Goal: Communication & Community: Ask a question

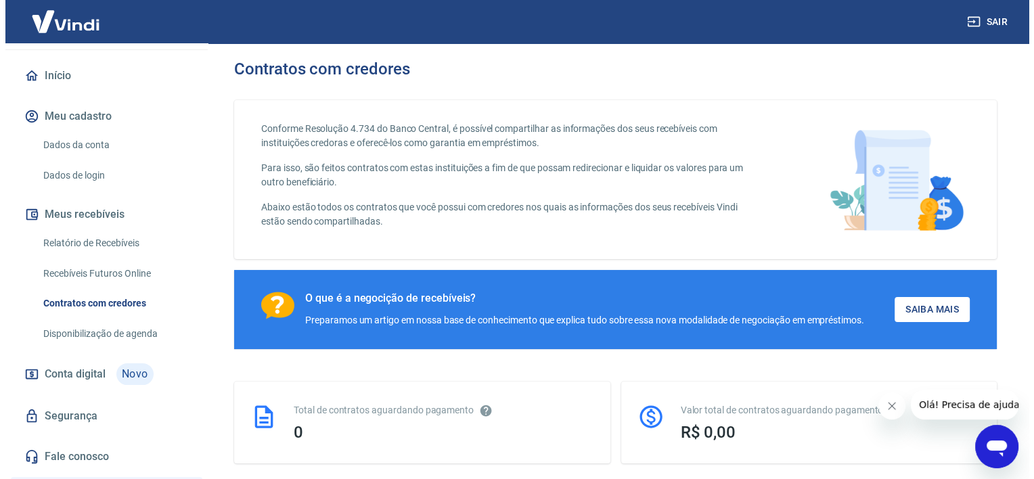
scroll to position [203, 0]
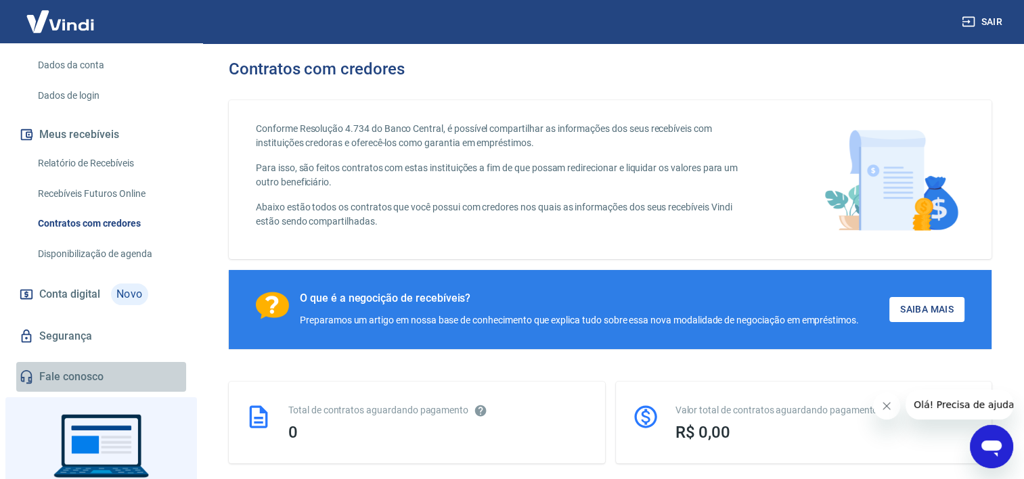
click at [108, 379] on link "Fale conosco" at bounding box center [101, 377] width 170 height 30
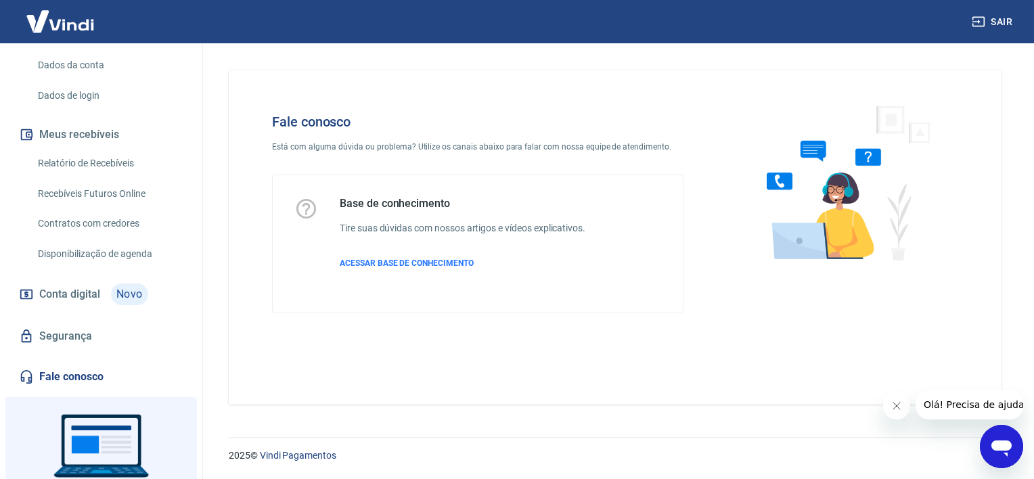
click at [947, 403] on span "Olá! Precisa de ajuda?" at bounding box center [976, 404] width 106 height 11
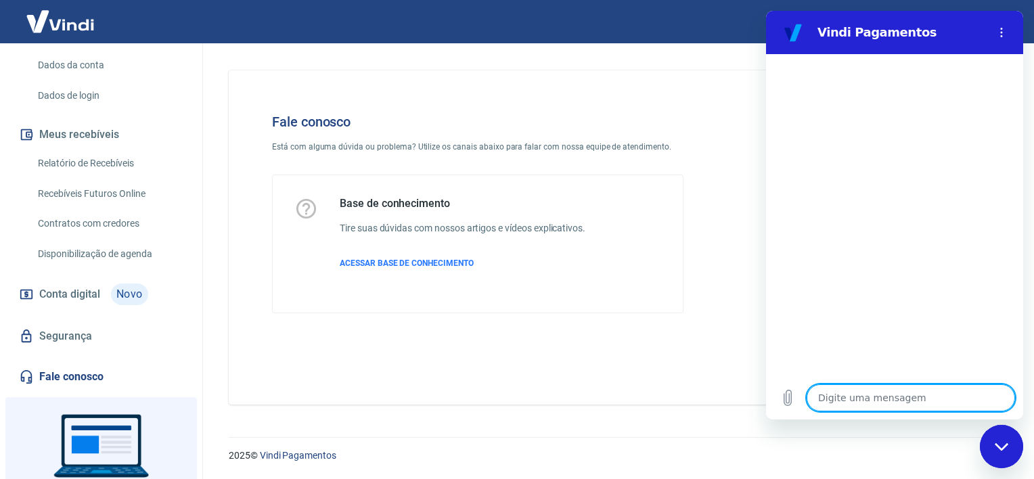
type textarea "O"
type textarea "x"
type textarea "Ol"
type textarea "x"
type textarea "[PERSON_NAME]"
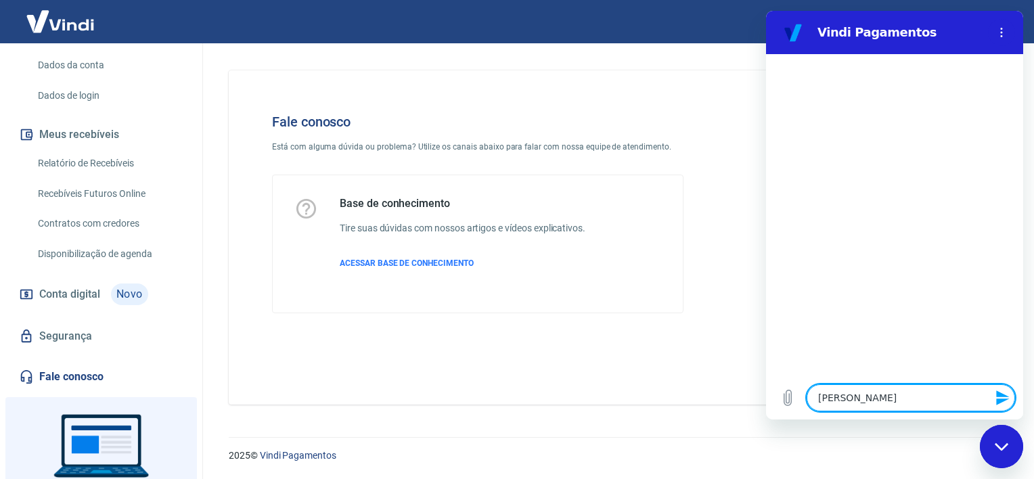
type textarea "x"
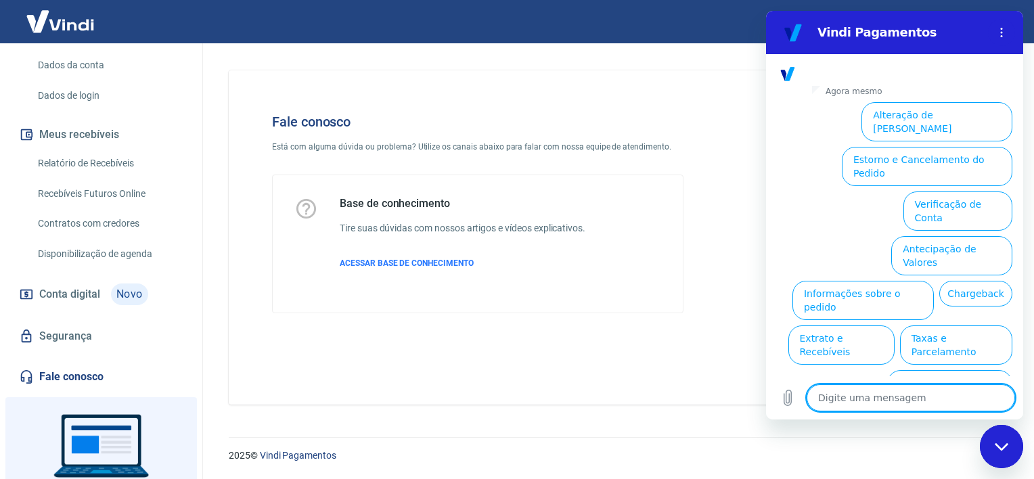
scroll to position [108, 0]
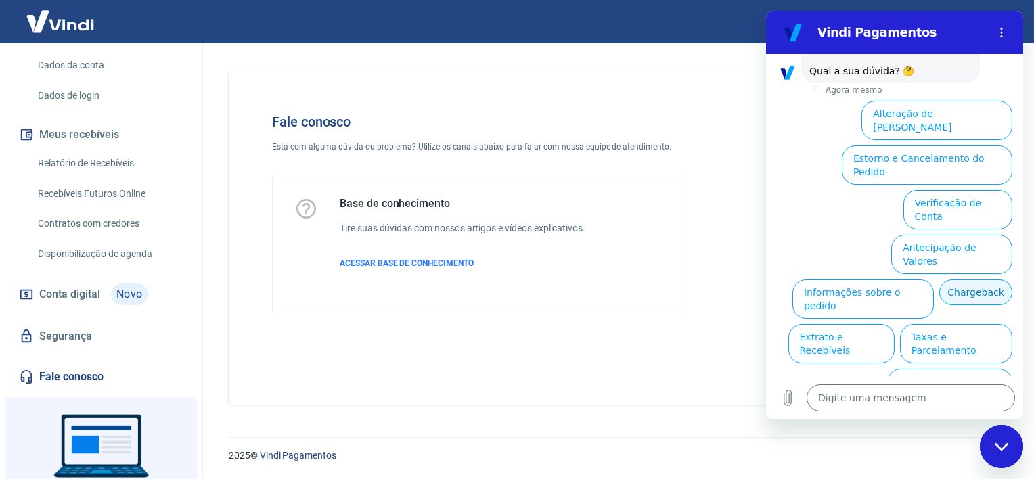
click at [953, 279] on button "Chargeback" at bounding box center [975, 292] width 73 height 26
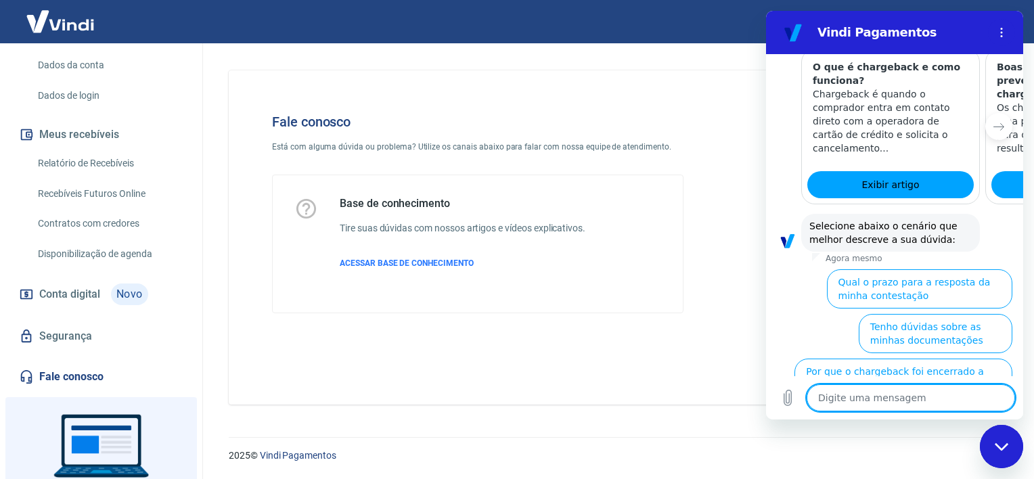
scroll to position [511, 0]
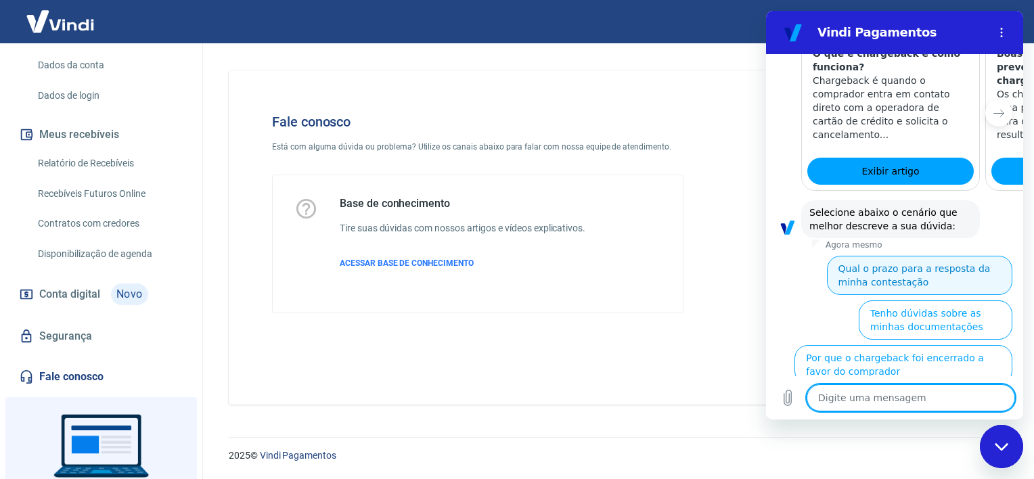
click at [886, 256] on button "Qual o prazo para a resposta da minha contestação" at bounding box center [919, 275] width 185 height 39
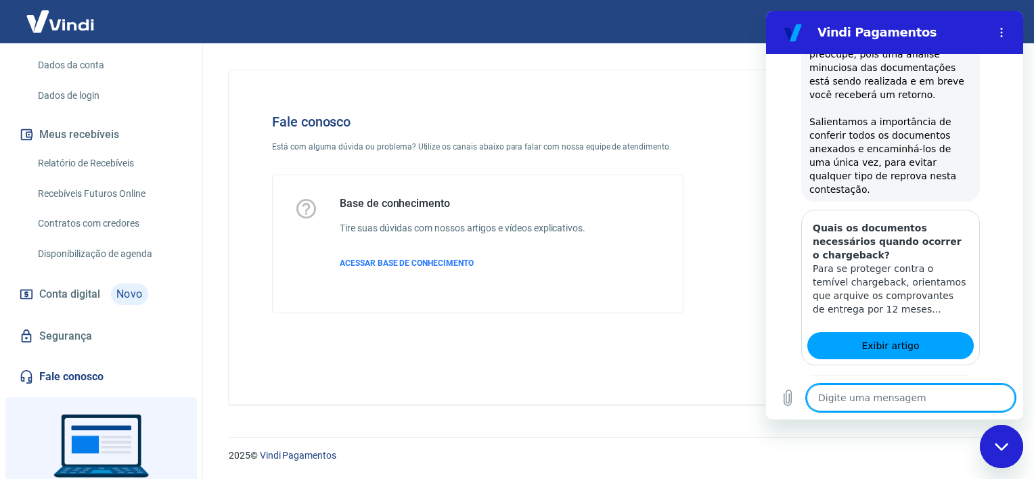
scroll to position [991, 0]
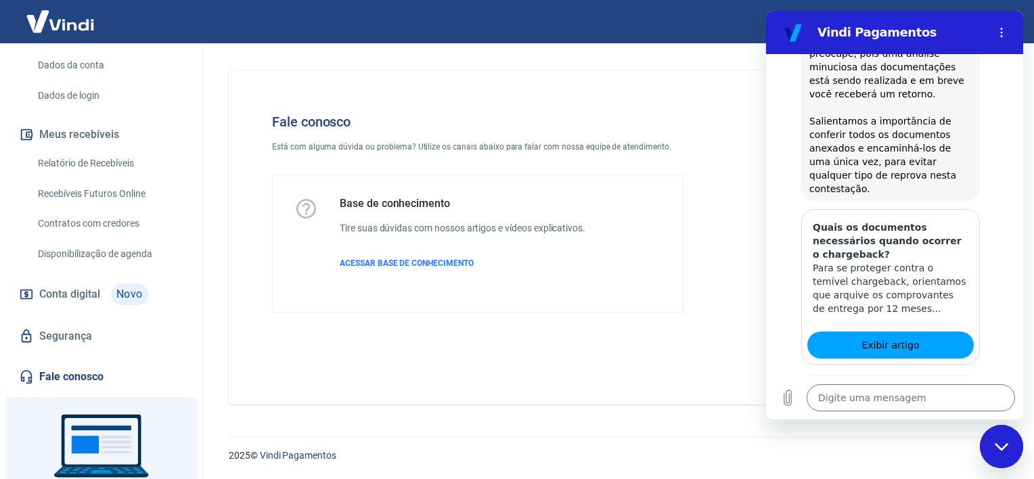
click at [934, 430] on button "Sim" at bounding box center [945, 443] width 39 height 26
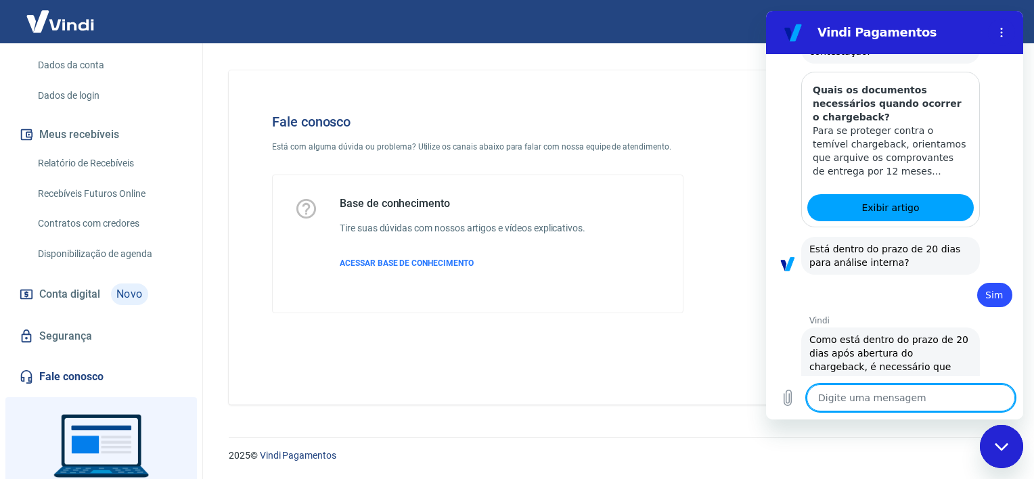
scroll to position [1162, 0]
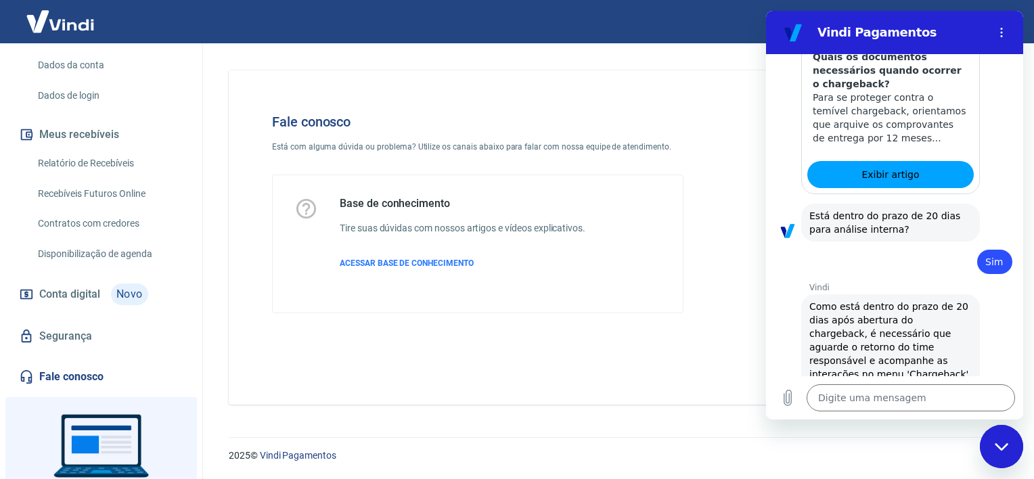
click at [985, 443] on button "Não" at bounding box center [991, 456] width 41 height 26
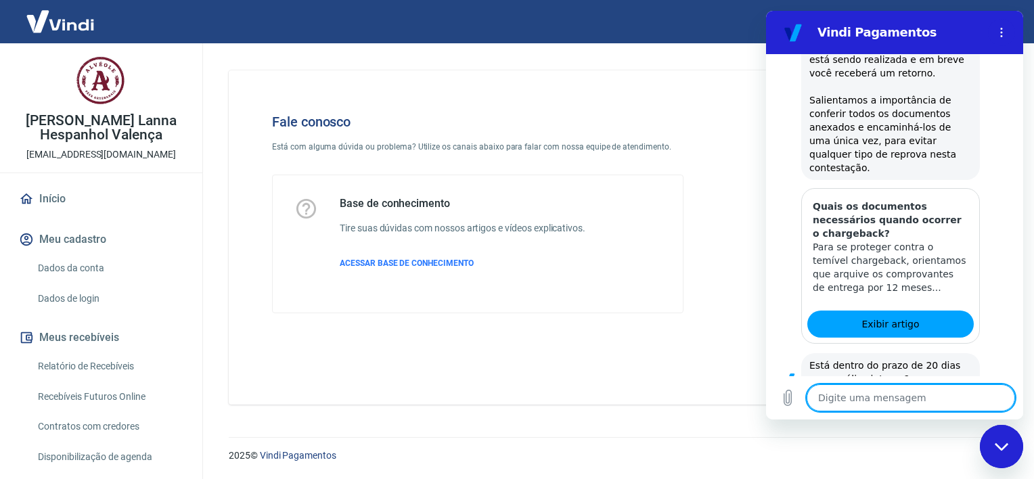
scroll to position [1013, 0]
click at [907, 315] on span "Exibir artigo" at bounding box center [890, 323] width 58 height 16
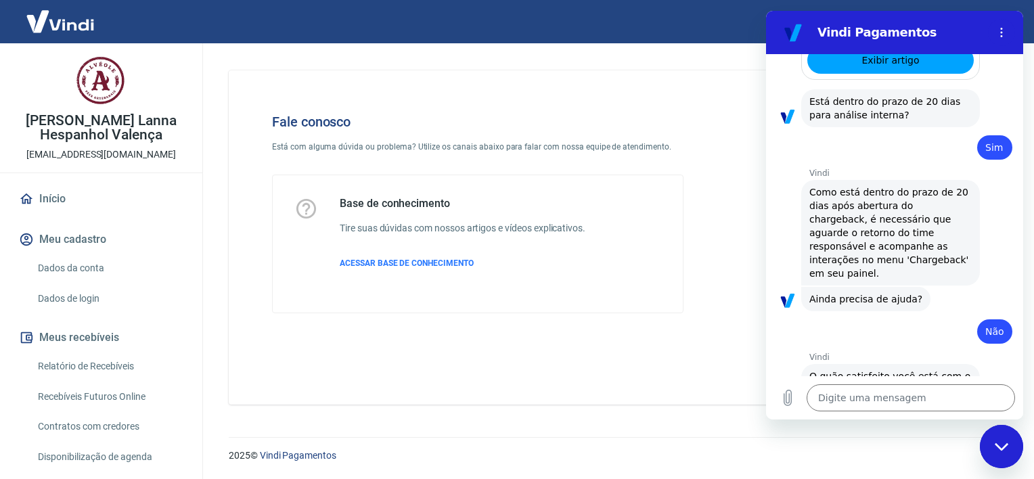
scroll to position [1283, 0]
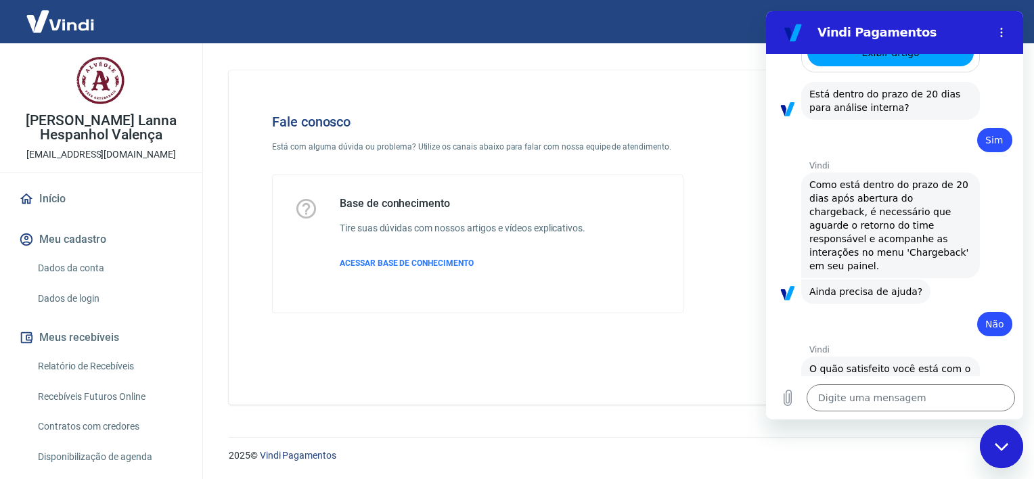
click at [955, 412] on button "Insatisfeito" at bounding box center [977, 425] width 69 height 26
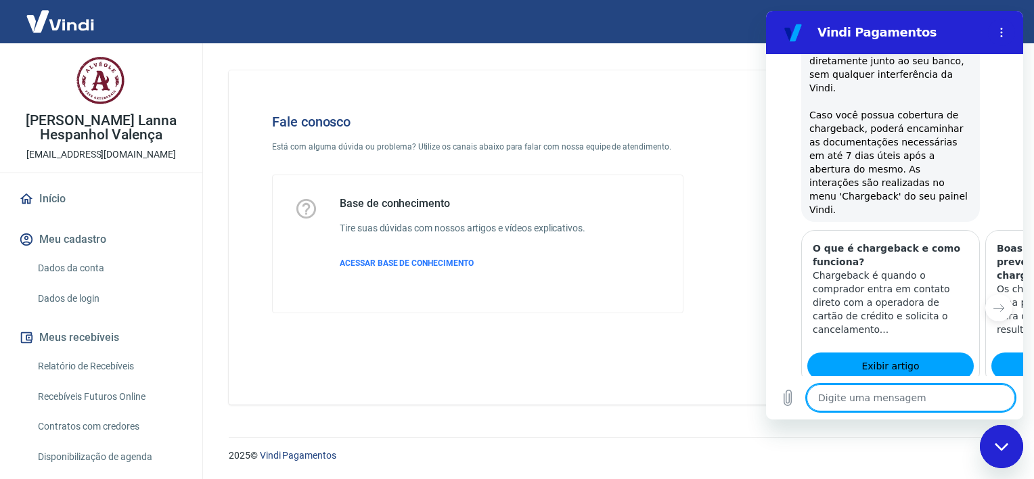
scroll to position [307, 0]
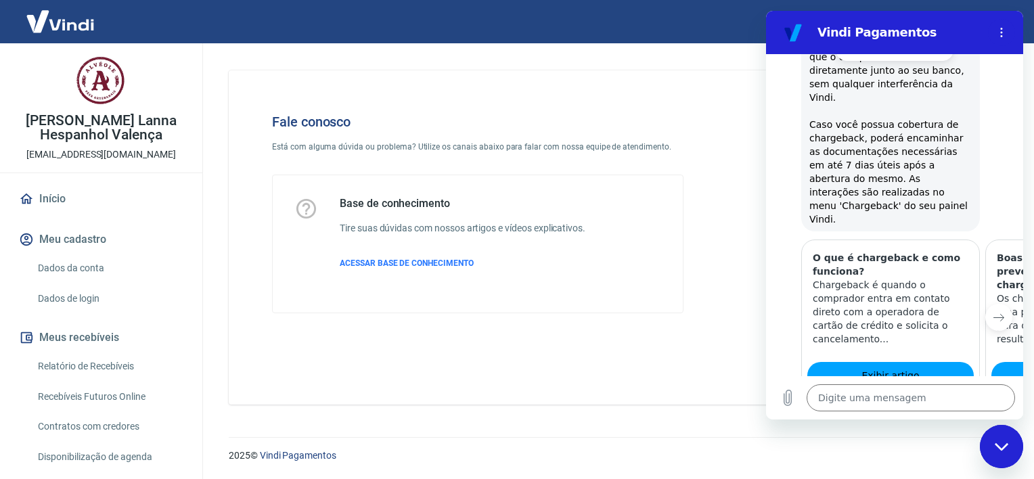
click at [985, 304] on button "Próximo item" at bounding box center [998, 317] width 27 height 27
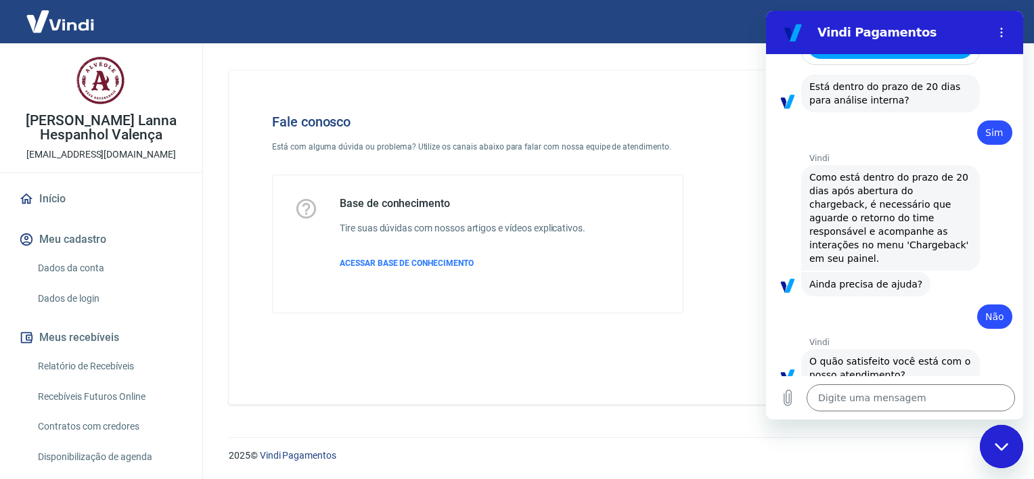
scroll to position [1299, 0]
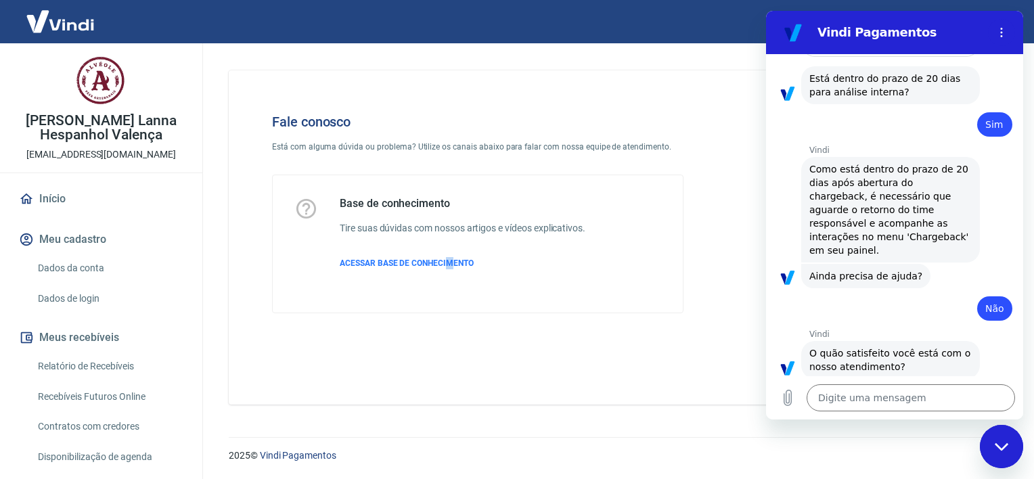
click at [449, 413] on div "Fale conosco Está com alguma dúvida ou problema? Utilize os canais abaixo para …" at bounding box center [614, 232] width 805 height 378
click at [999, 35] on icon "Menu de opções" at bounding box center [1001, 32] width 11 height 11
click at [601, 93] on div "Fale conosco Está com alguma dúvida ou problema? Utilize os canais abaixo para …" at bounding box center [477, 213] width 455 height 243
drag, startPoint x: 670, startPoint y: 325, endPoint x: 666, endPoint y: 336, distance: 11.3
click at [666, 325] on div "Fale conosco Está com alguma dúvida ou problema? Utilize os canais abaixo para …" at bounding box center [477, 213] width 455 height 243
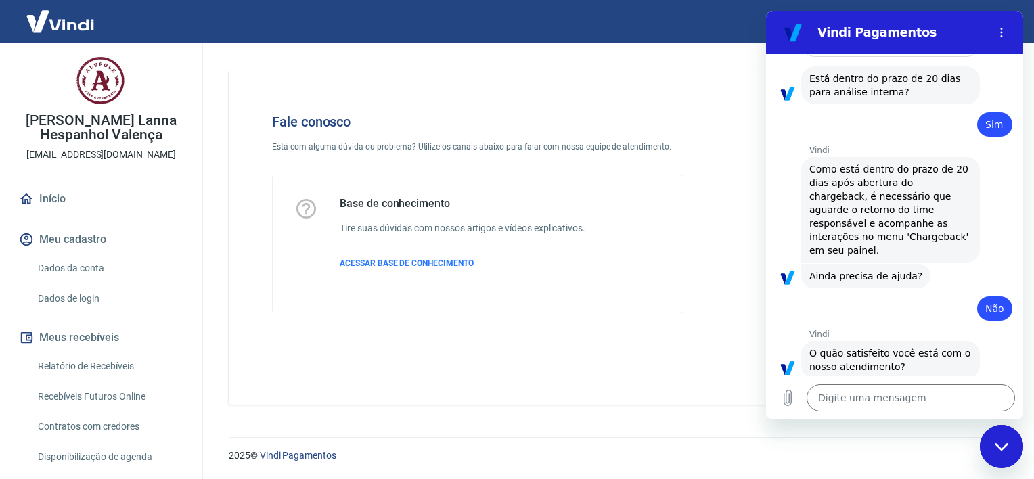
click at [993, 452] on div "Fechar janela de mensagens" at bounding box center [1001, 446] width 41 height 41
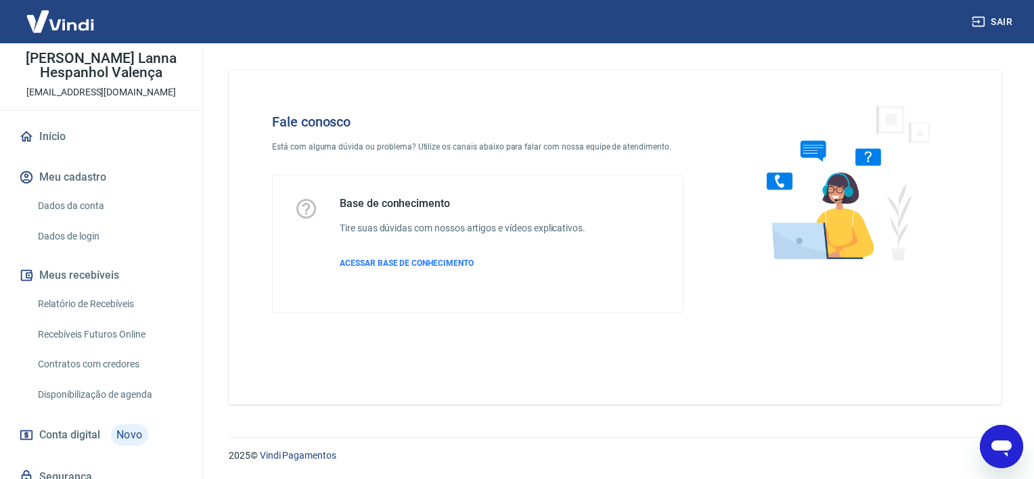
scroll to position [135, 0]
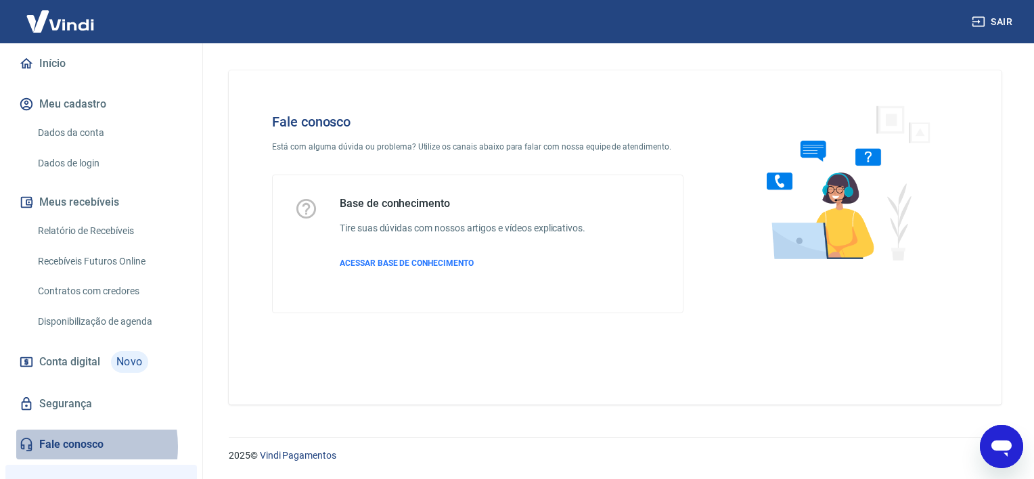
click at [60, 447] on link "Fale conosco" at bounding box center [101, 445] width 170 height 30
click at [60, 445] on link "Fale conosco" at bounding box center [101, 445] width 170 height 30
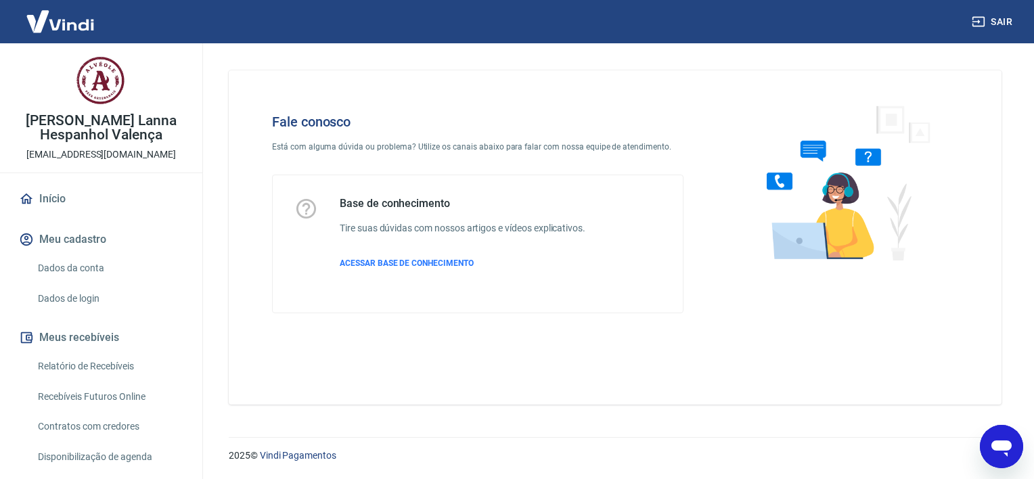
scroll to position [0, 0]
type textarea "x"
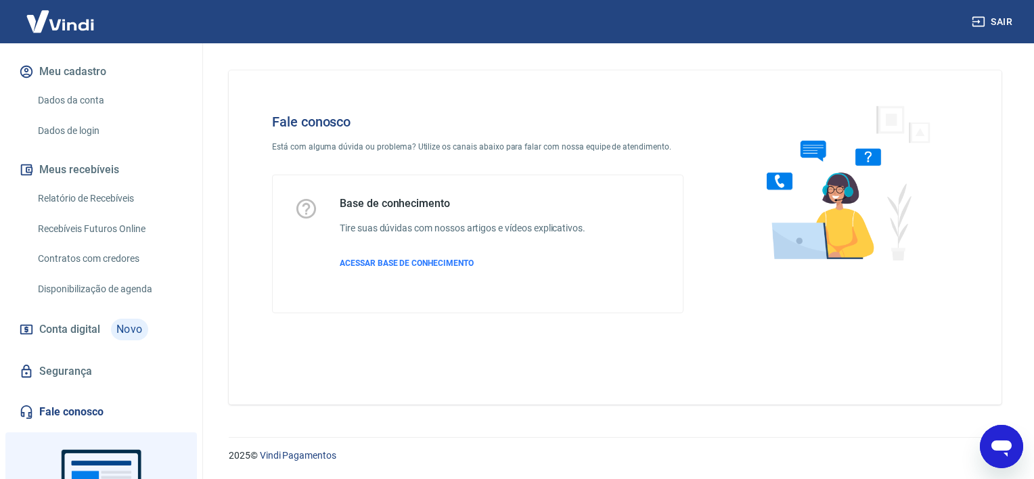
scroll to position [203, 0]
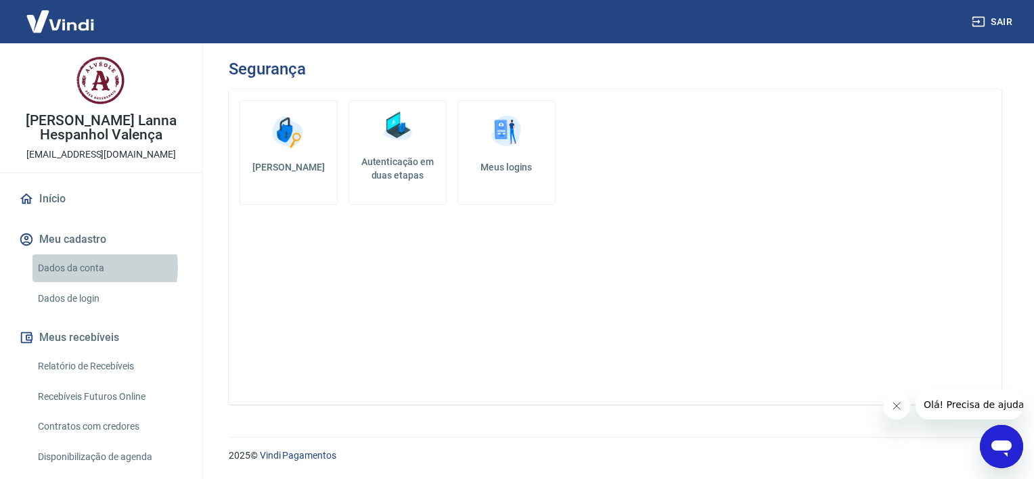
click at [99, 266] on link "Dados da conta" at bounding box center [109, 268] width 154 height 28
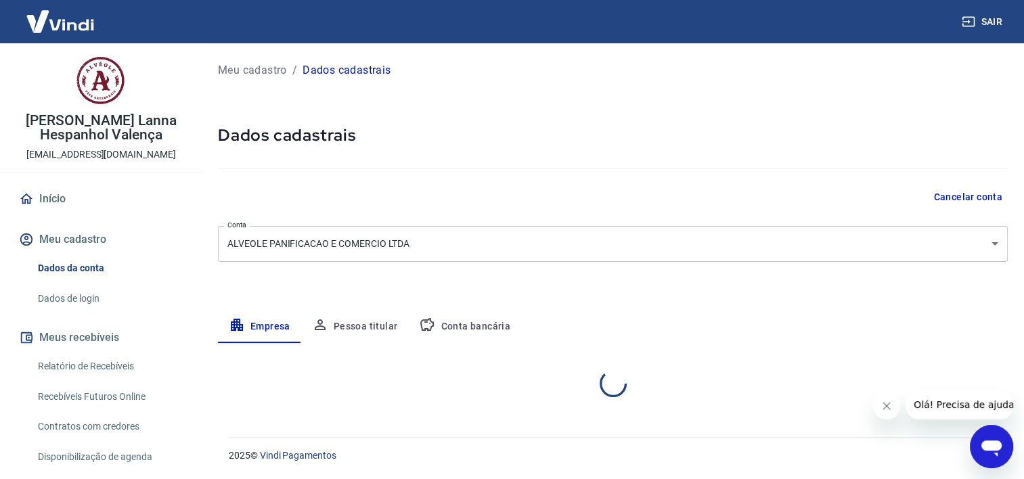
select select "RJ"
select select "business"
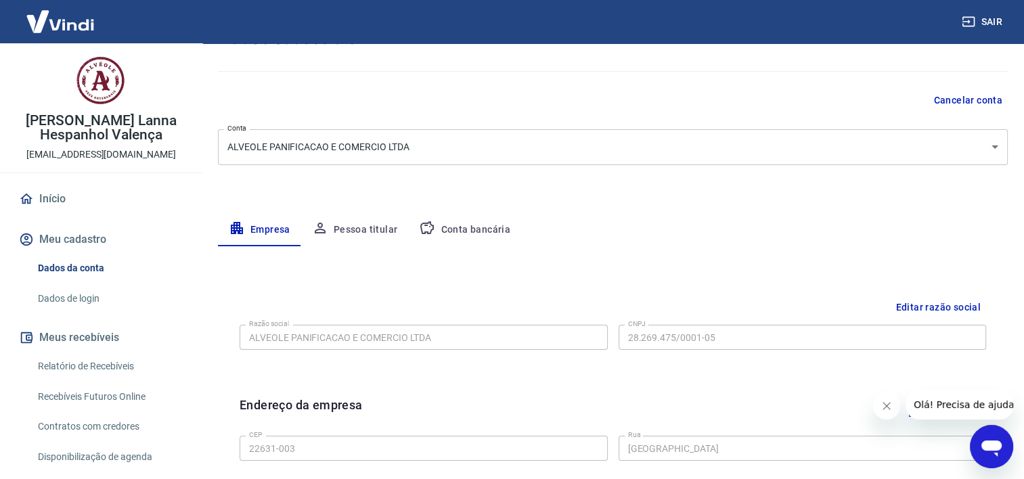
scroll to position [90, 0]
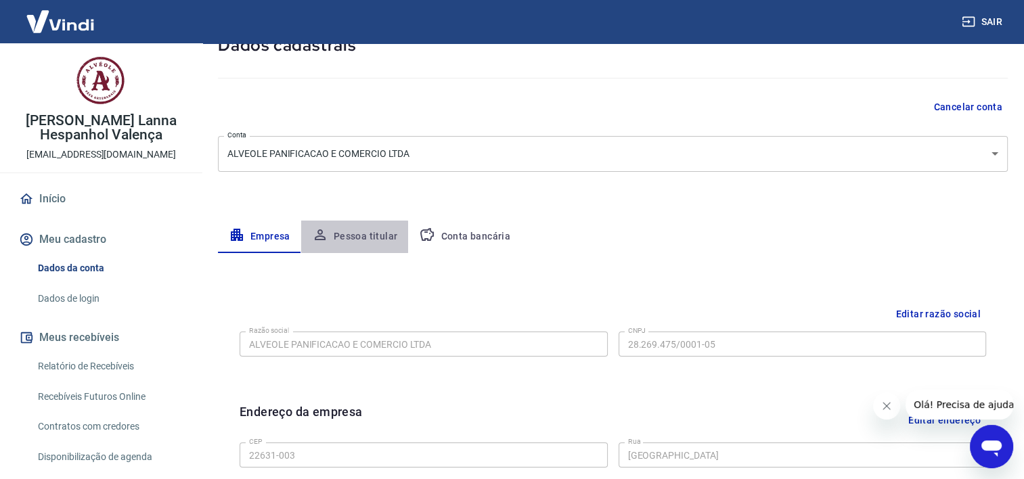
click at [350, 237] on button "Pessoa titular" at bounding box center [355, 237] width 108 height 32
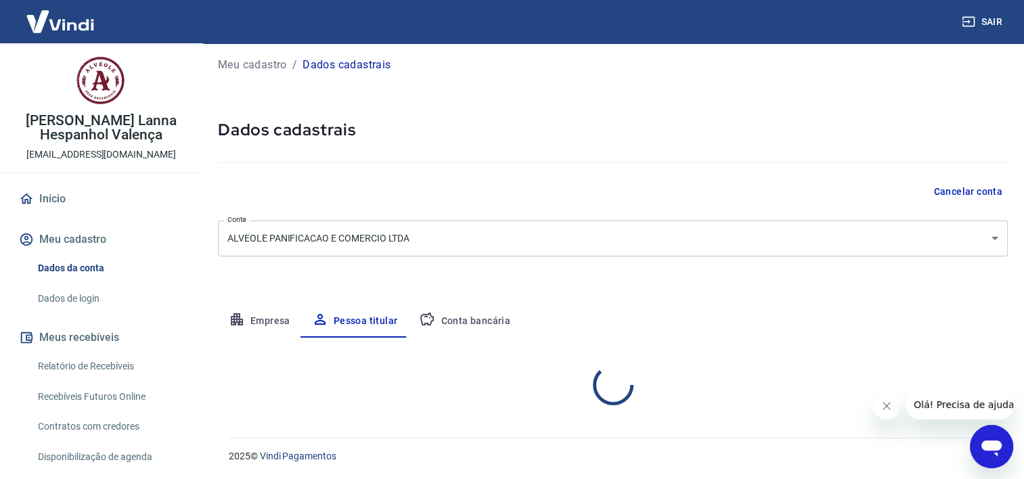
scroll to position [62, 0]
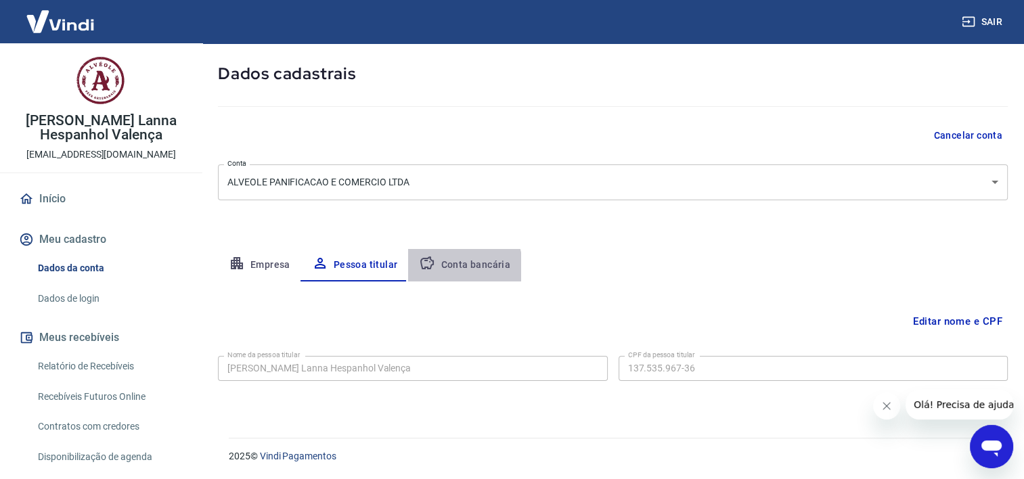
click at [445, 267] on button "Conta bancária" at bounding box center [464, 265] width 113 height 32
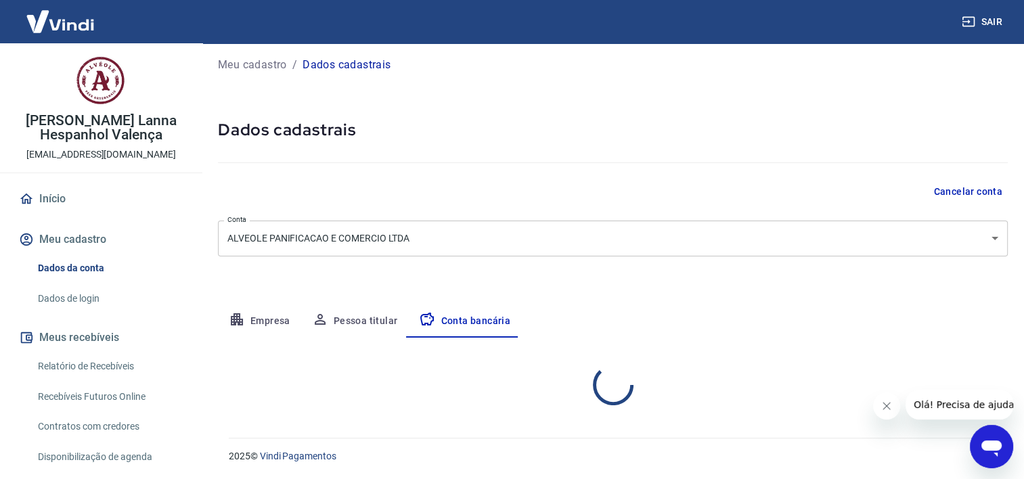
select select "1"
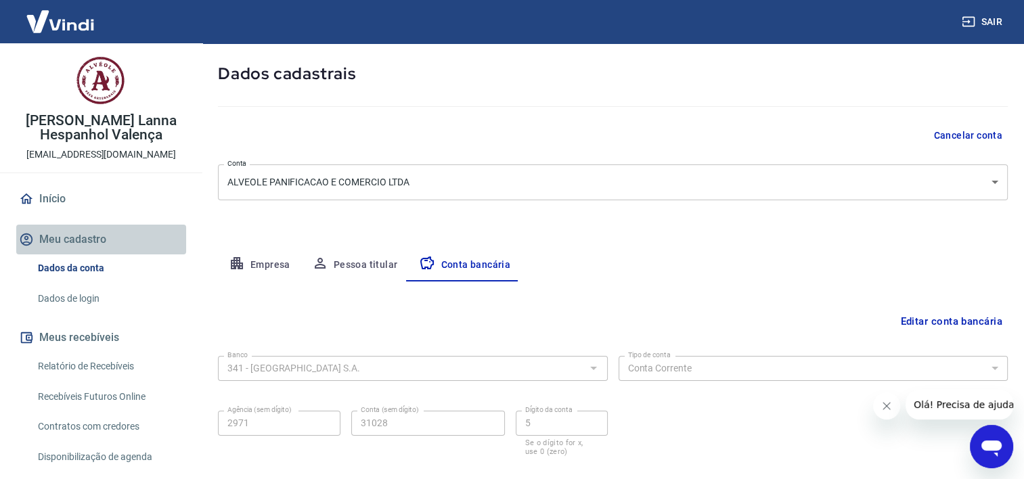
click at [110, 242] on button "Meu cadastro" at bounding box center [101, 240] width 170 height 30
click at [104, 283] on div "Dados da conta Dados de login" at bounding box center [101, 283] width 170 height 58
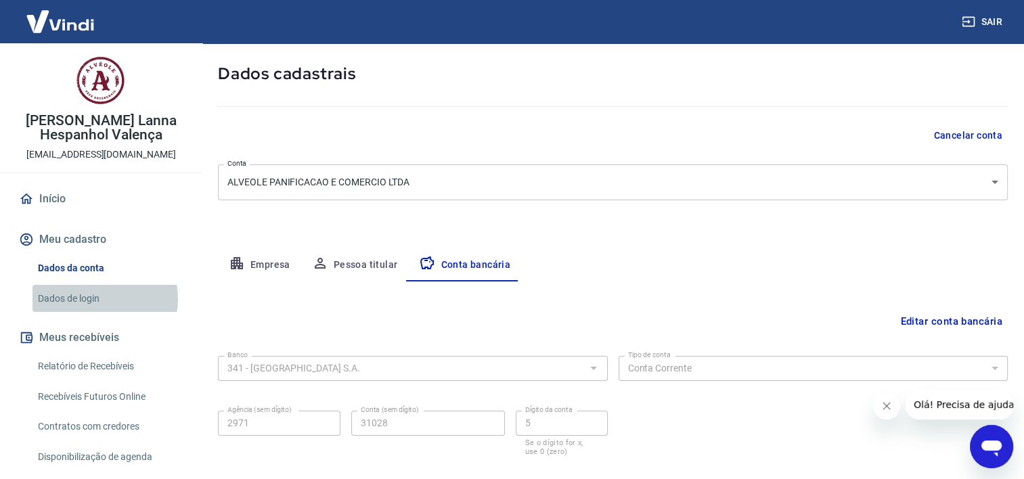
click at [104, 298] on link "Dados de login" at bounding box center [109, 299] width 154 height 28
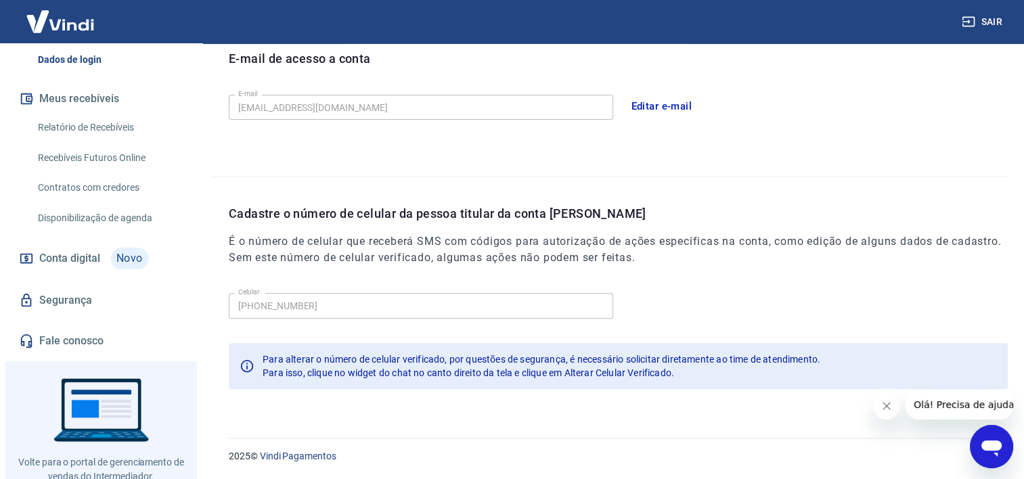
scroll to position [271, 0]
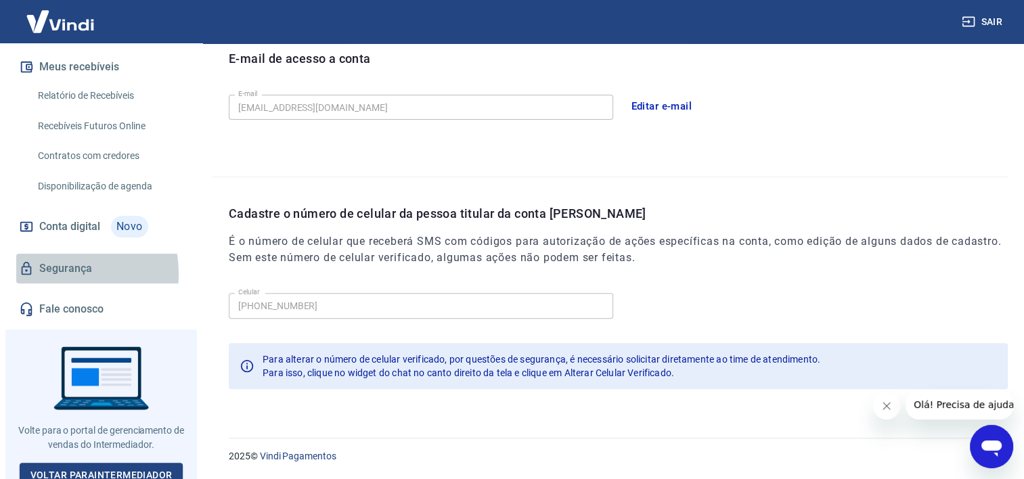
click at [57, 273] on link "Segurança" at bounding box center [101, 269] width 170 height 30
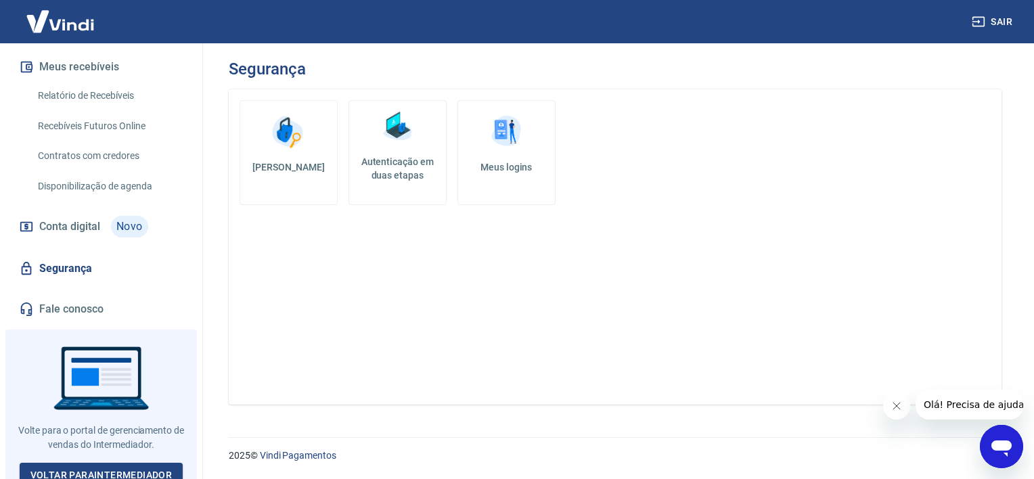
click at [95, 313] on link "Fale conosco" at bounding box center [101, 309] width 170 height 30
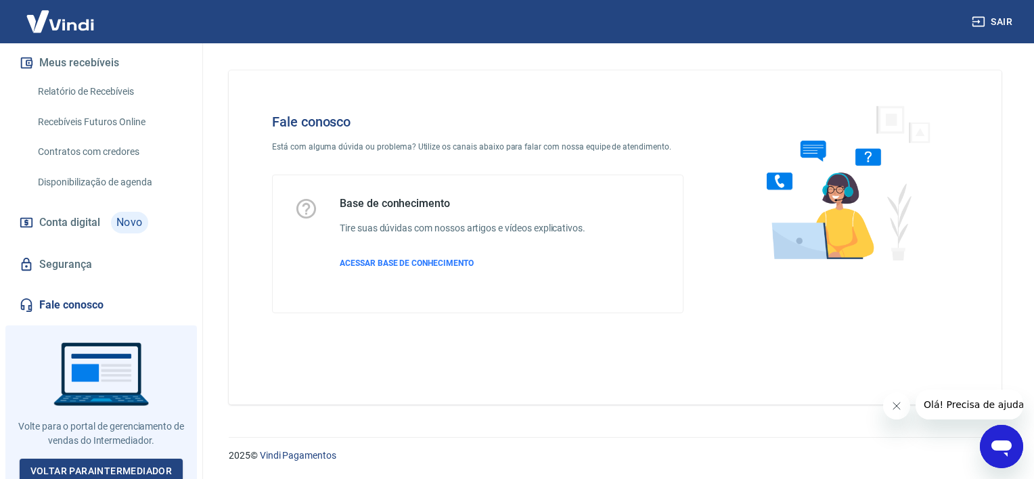
scroll to position [279, 0]
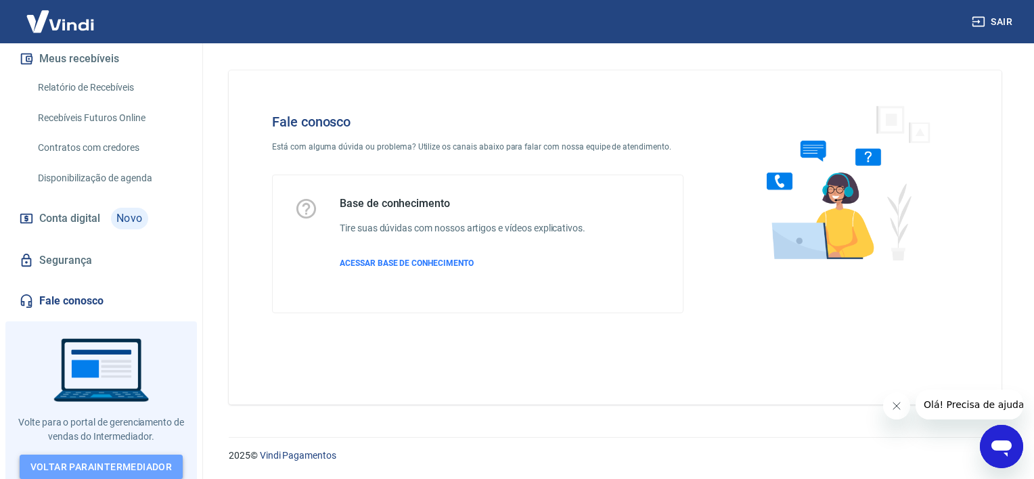
click at [103, 459] on link "Voltar para Intermediador" at bounding box center [102, 467] width 164 height 25
